Goal: Navigation & Orientation: Find specific page/section

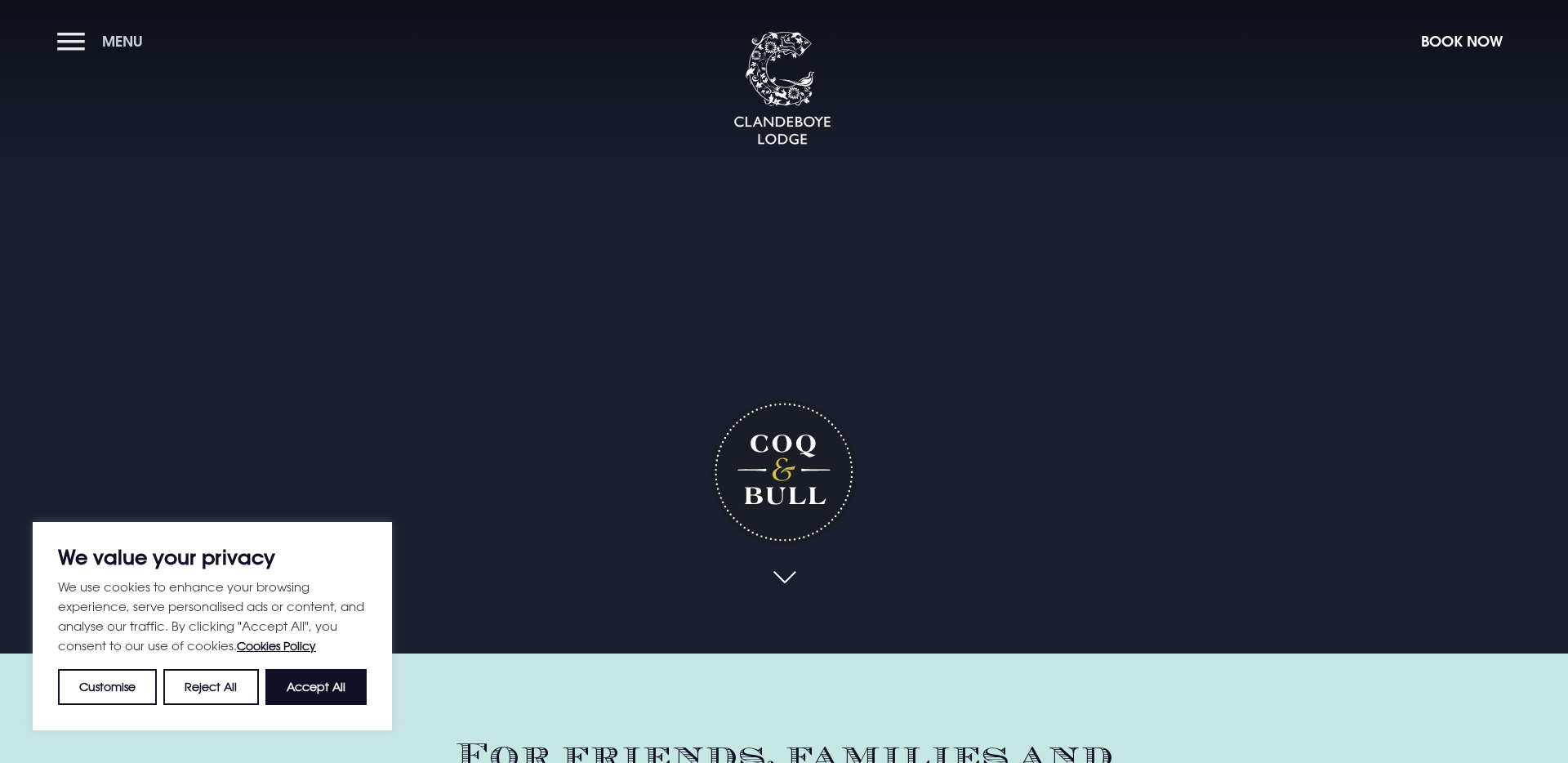
click at [62, 33] on button "Menu" at bounding box center [104, 41] width 94 height 35
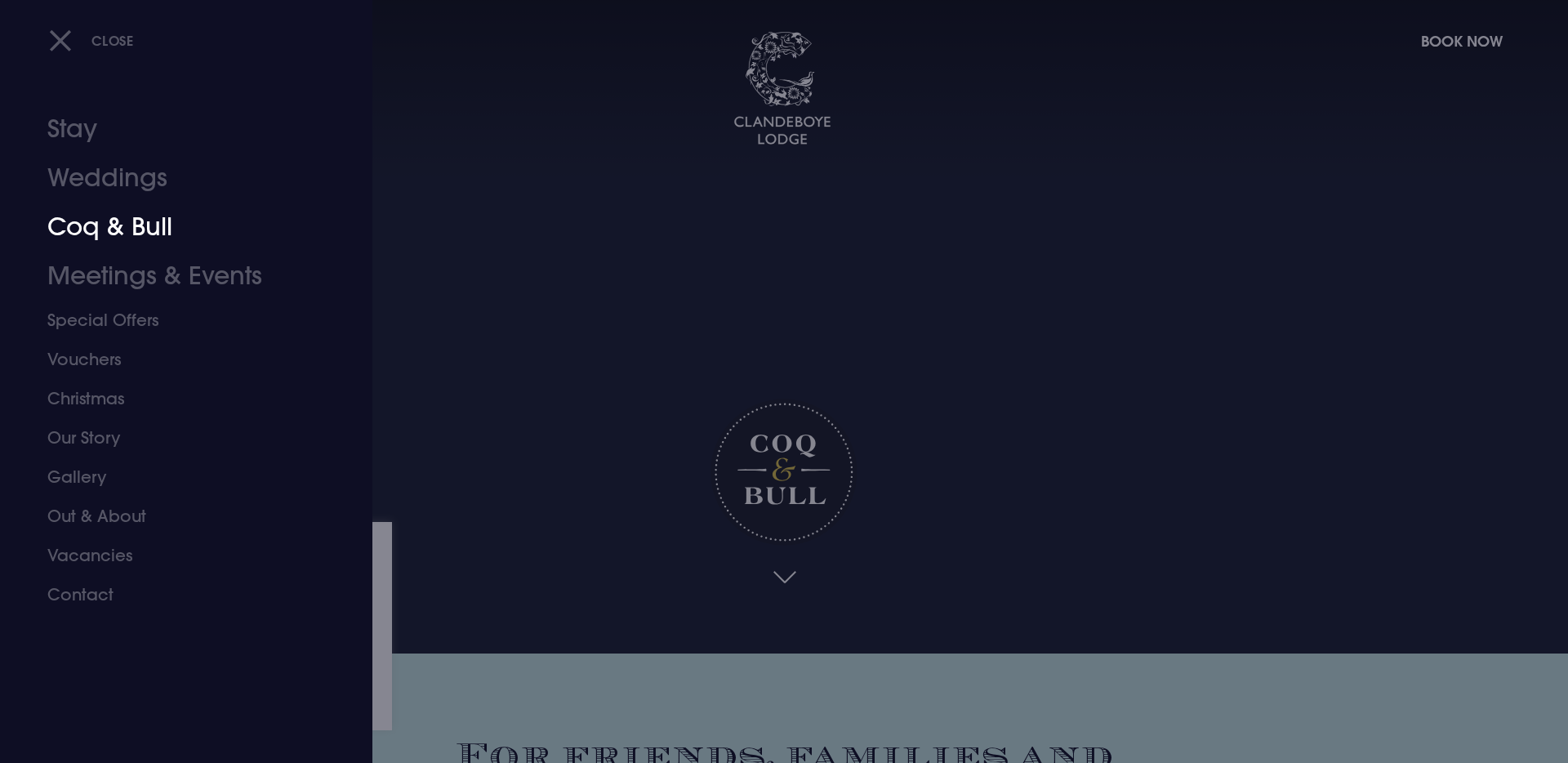
click at [123, 222] on link "Coq & Bull" at bounding box center [176, 226] width 258 height 49
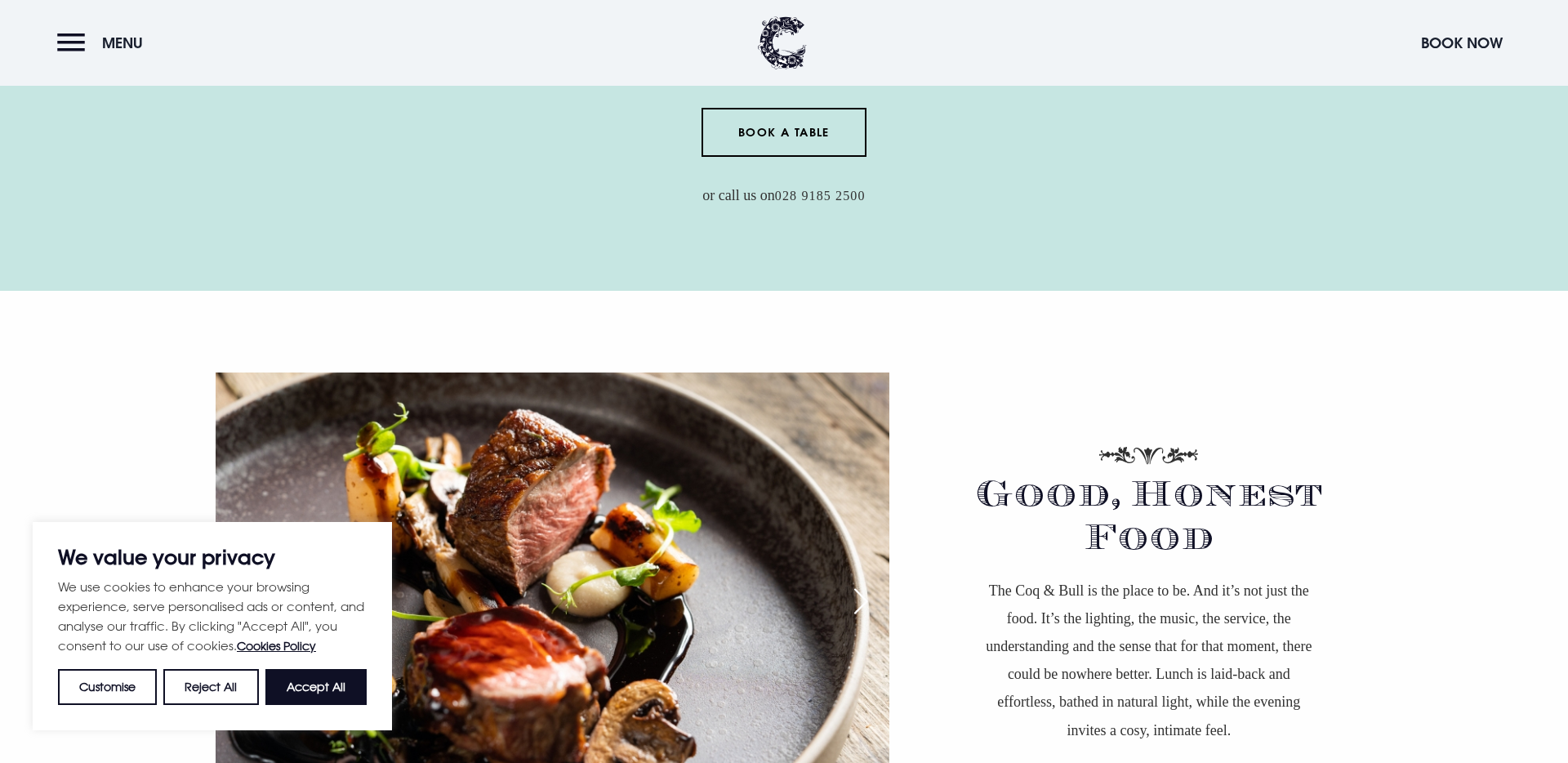
scroll to position [853, 0]
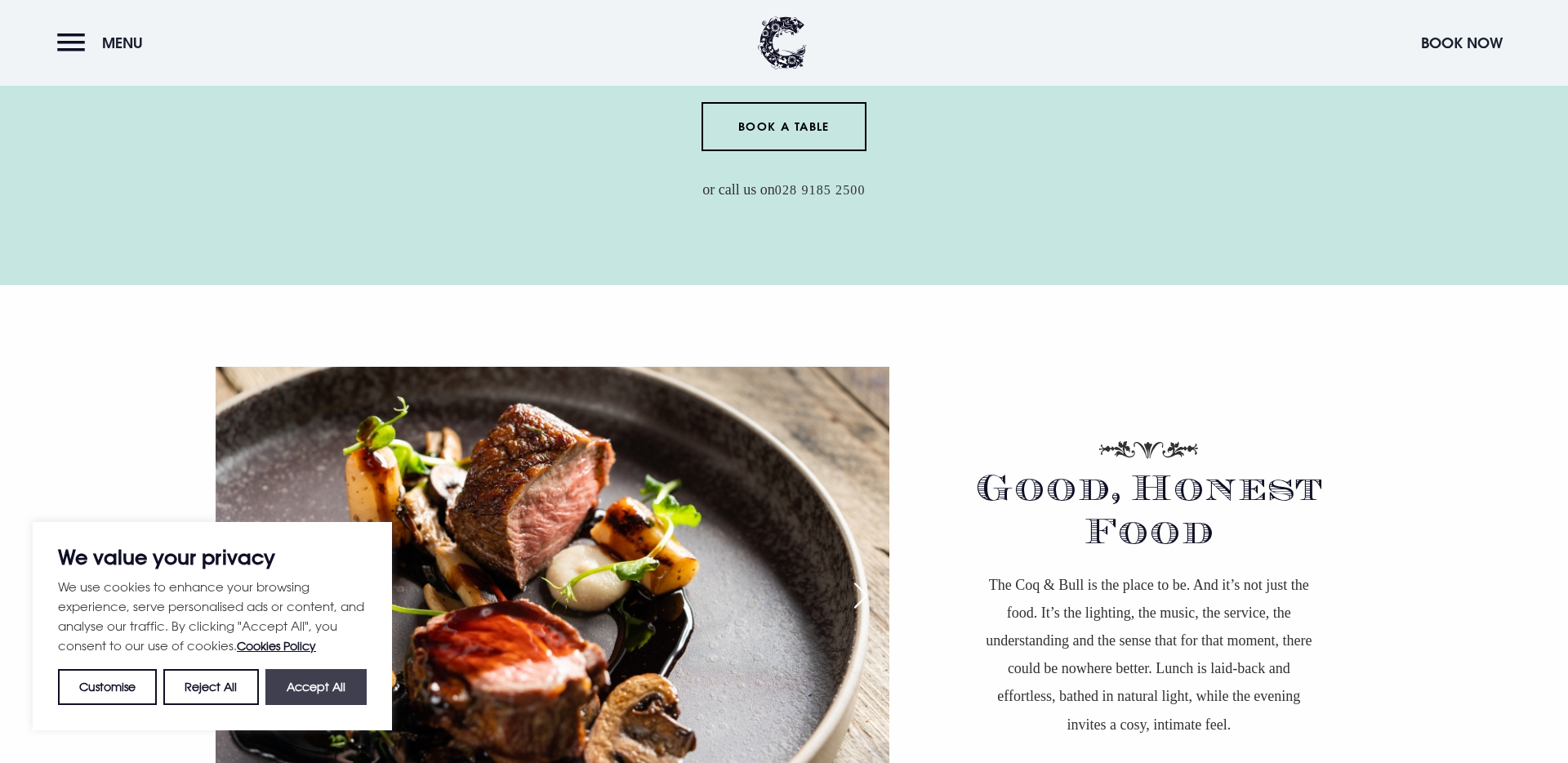
click at [346, 697] on button "Accept All" at bounding box center [316, 686] width 101 height 36
checkbox input "true"
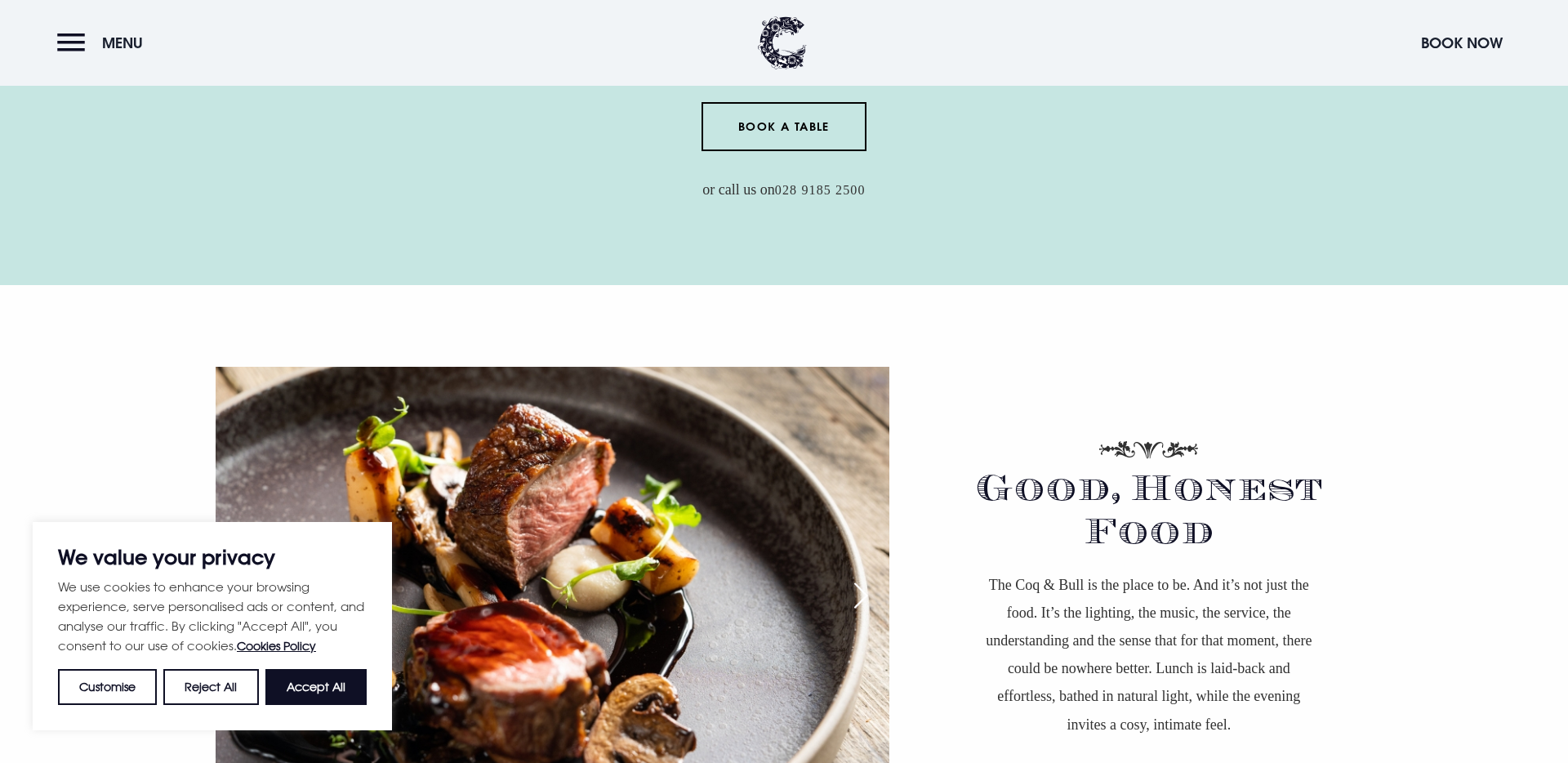
checkbox input "true"
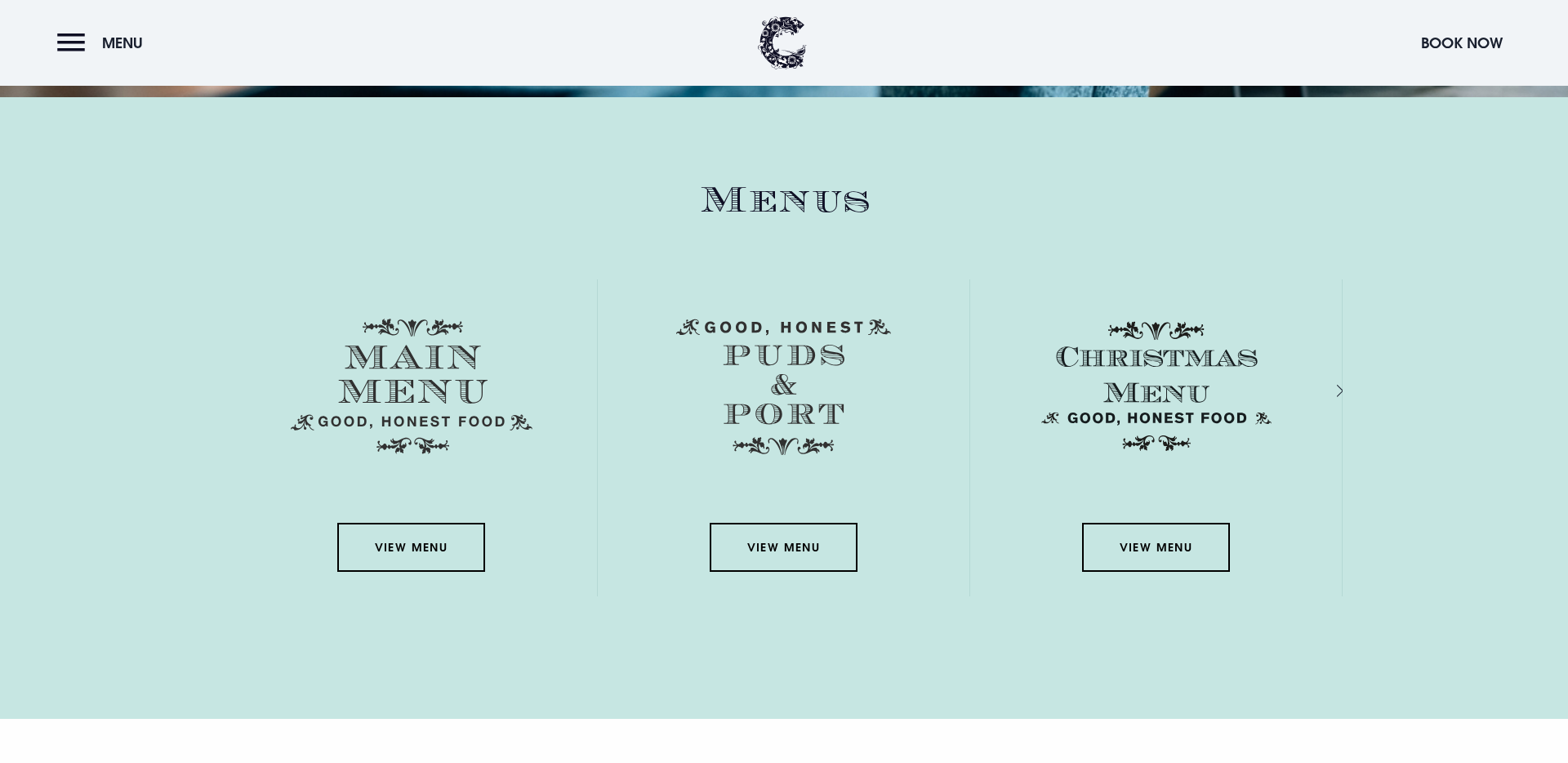
scroll to position [2313, 0]
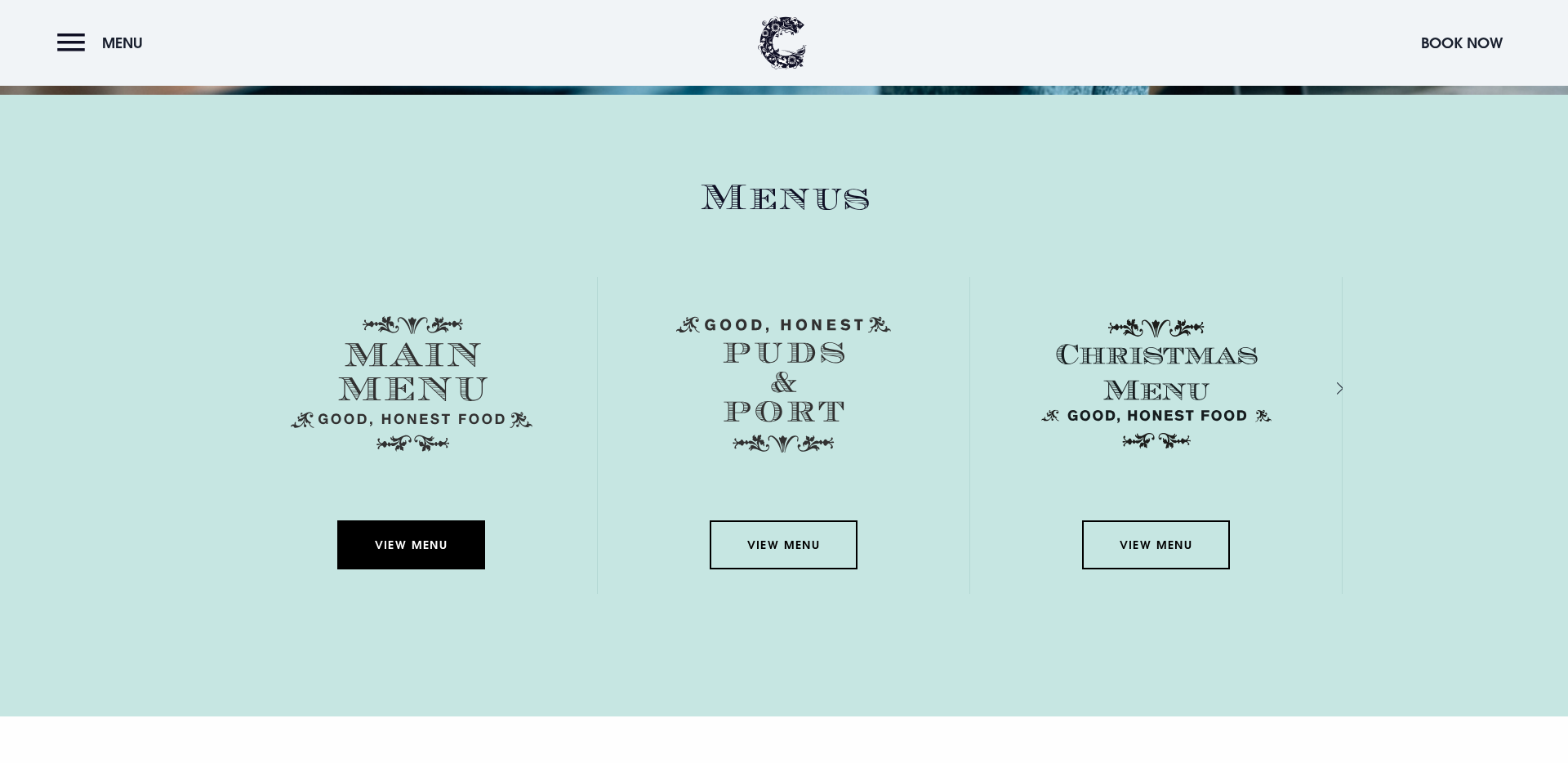
click at [396, 535] on link "View Menu" at bounding box center [410, 544] width 147 height 49
